Goal: Information Seeking & Learning: Compare options

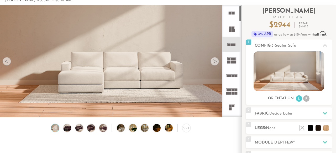
click at [232, 29] on rect at bounding box center [233, 30] width 3 height 3
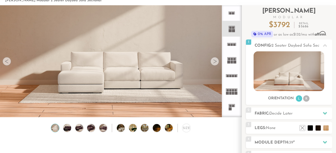
click at [231, 13] on rect at bounding box center [230, 13] width 2 height 2
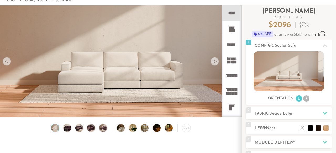
click at [231, 32] on rect at bounding box center [230, 30] width 3 height 3
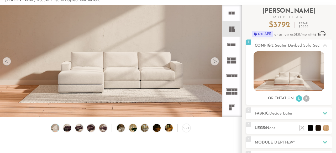
click at [231, 42] on icon at bounding box center [231, 44] width 15 height 15
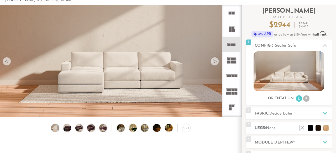
click at [231, 56] on icon at bounding box center [231, 59] width 15 height 15
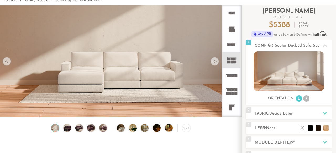
click at [232, 80] on icon at bounding box center [231, 75] width 15 height 15
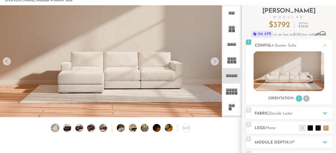
click at [231, 92] on rect at bounding box center [230, 92] width 2 height 3
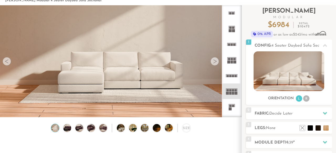
click at [231, 103] on icon at bounding box center [231, 106] width 15 height 15
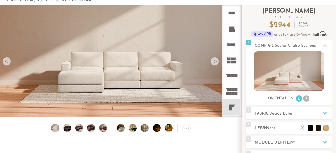
click at [237, 11] on icon at bounding box center [231, 12] width 15 height 15
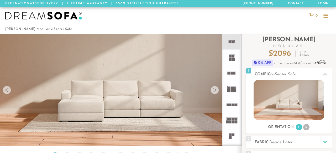
click at [28, 17] on img at bounding box center [43, 16] width 77 height 8
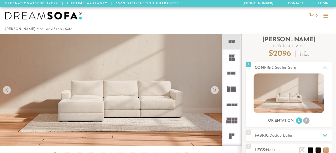
scroll to position [5638, 336]
